Goal: Task Accomplishment & Management: Use online tool/utility

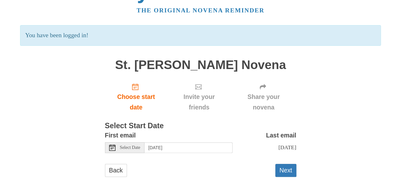
scroll to position [31, 0]
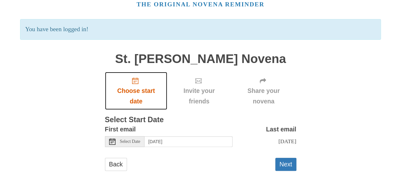
click at [137, 93] on span "Choose start date" at bounding box center [136, 96] width 50 height 21
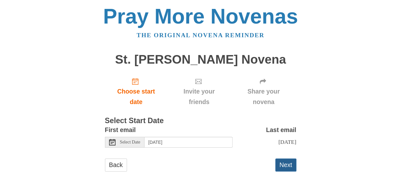
click at [285, 164] on button "Next" at bounding box center [285, 165] width 21 height 13
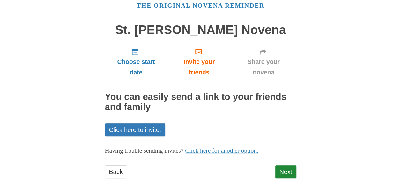
scroll to position [37, 0]
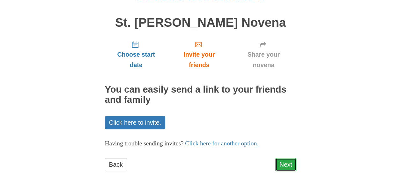
click at [285, 167] on link "Next" at bounding box center [285, 165] width 21 height 13
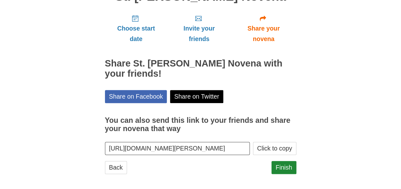
scroll to position [66, 0]
